Goal: Information Seeking & Learning: Learn about a topic

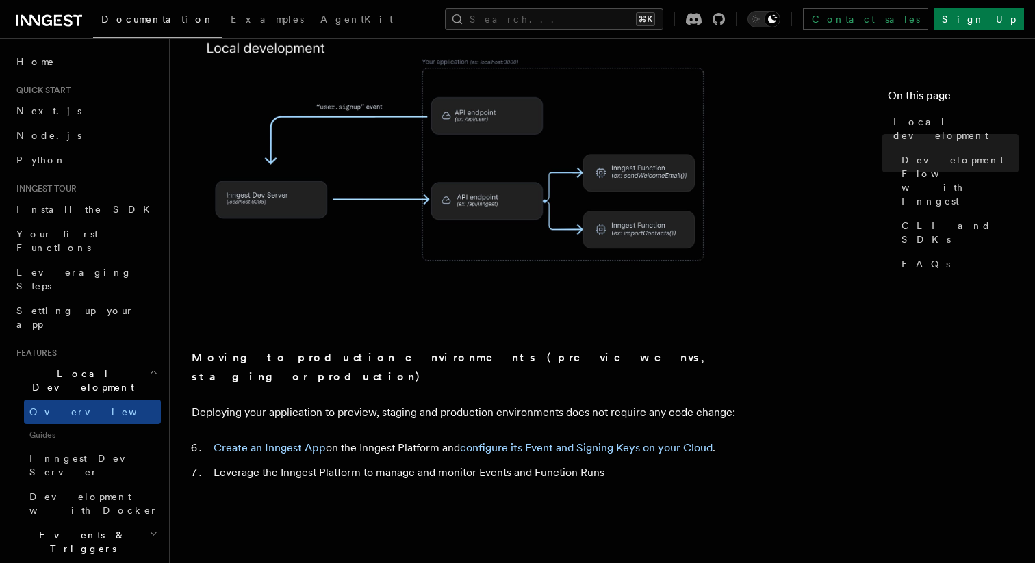
scroll to position [1015, 0]
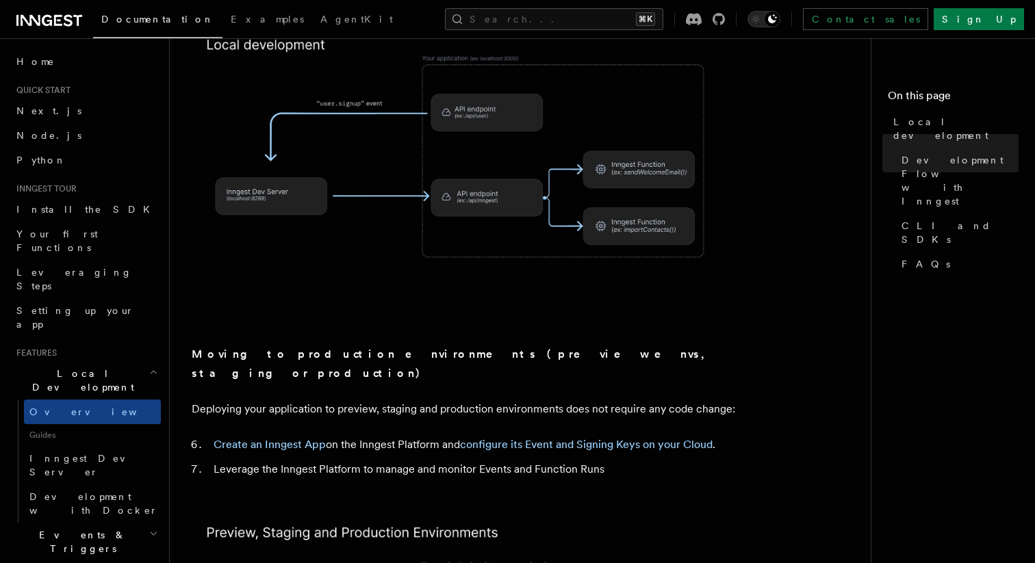
click at [465, 161] on img at bounding box center [466, 166] width 548 height 285
click at [64, 453] on span "Inngest Dev Server" at bounding box center [87, 465] width 117 height 25
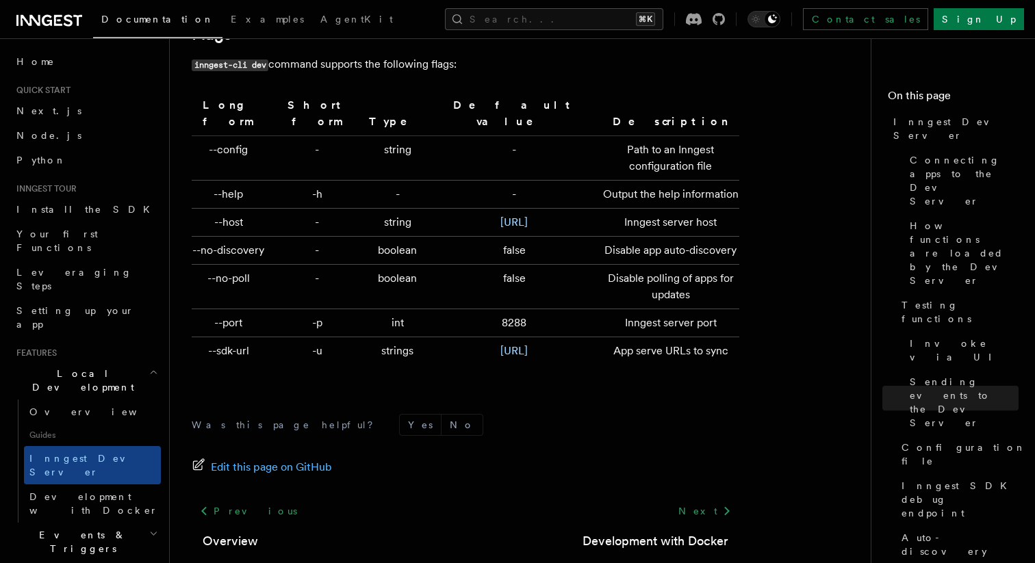
scroll to position [4630, 0]
